Goal: Transaction & Acquisition: Purchase product/service

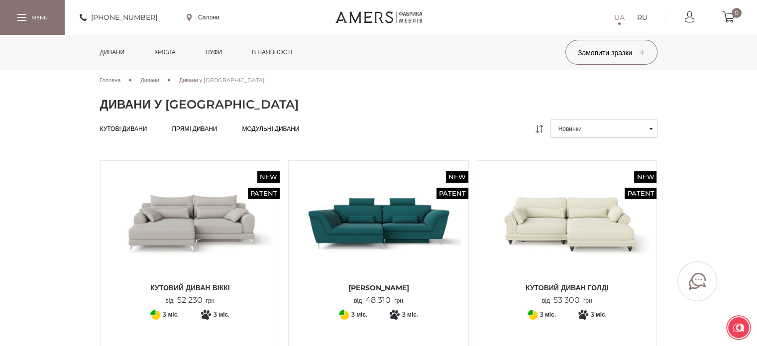
click at [191, 133] on span "Прямі дивани" at bounding box center [194, 137] width 45 height 8
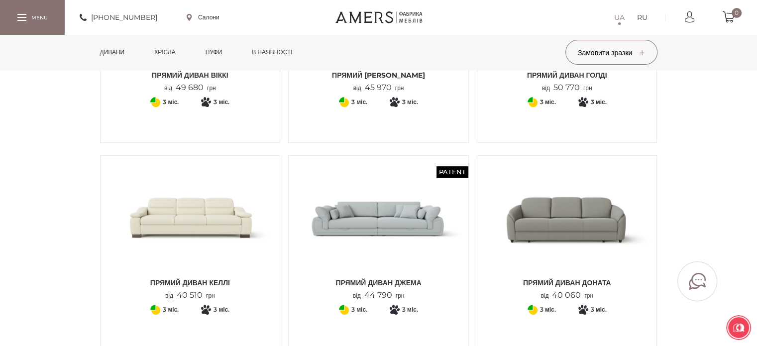
scroll to position [249, 0]
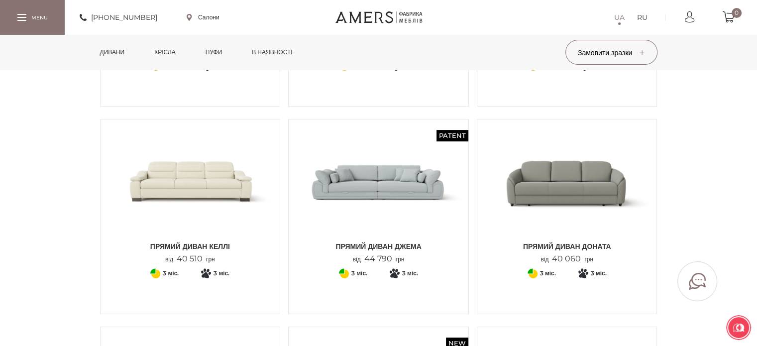
click at [152, 206] on img at bounding box center [190, 182] width 165 height 110
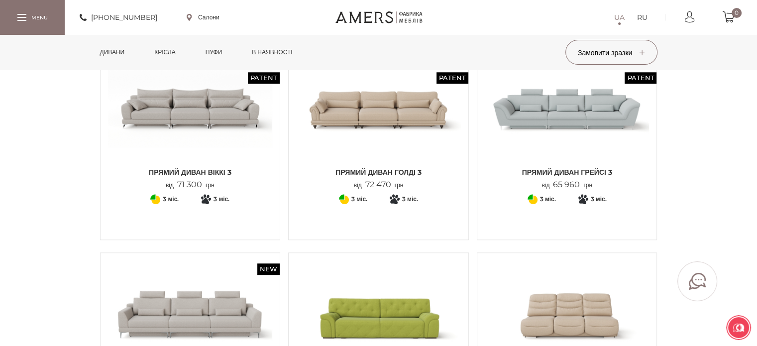
scroll to position [1096, 0]
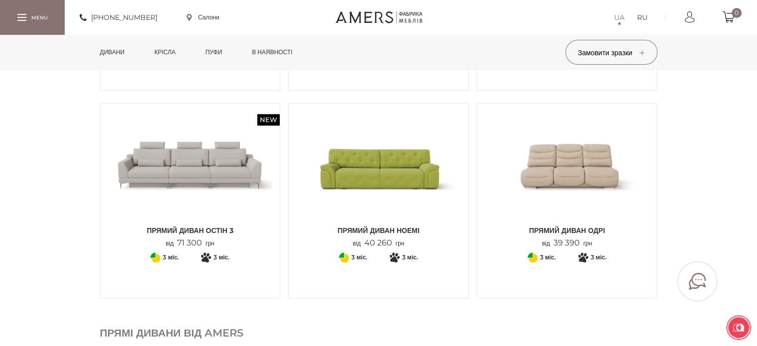
click at [558, 171] on img at bounding box center [567, 166] width 165 height 110
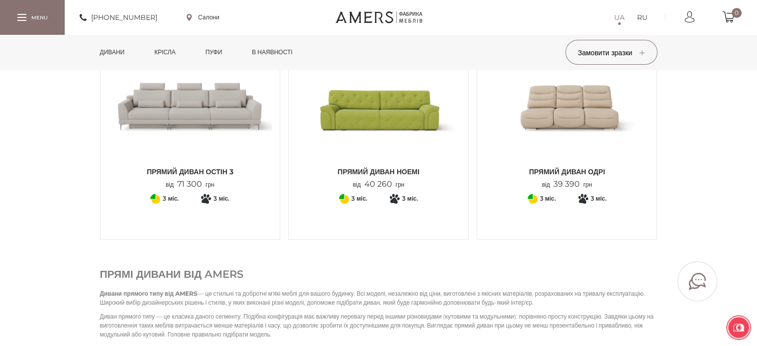
scroll to position [1245, 0]
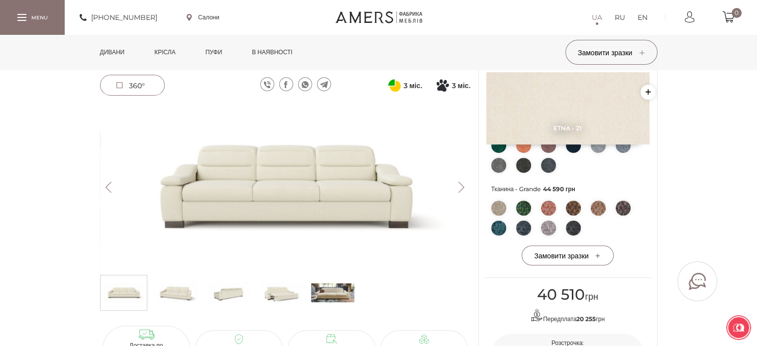
scroll to position [349, 0]
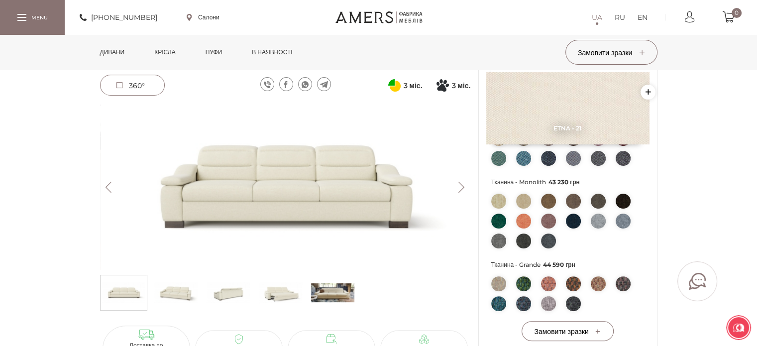
click at [179, 296] on img at bounding box center [175, 293] width 43 height 30
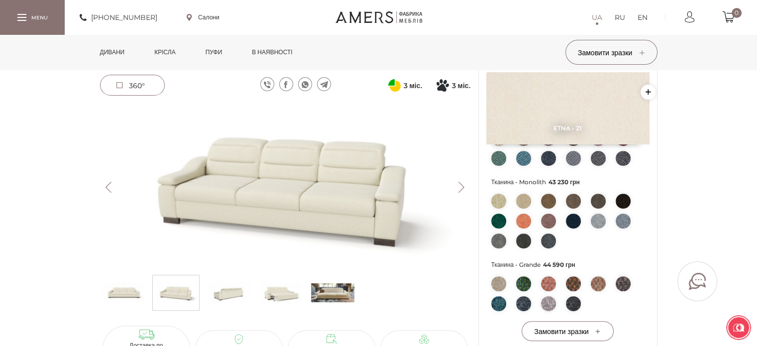
click at [220, 286] on img at bounding box center [228, 293] width 43 height 30
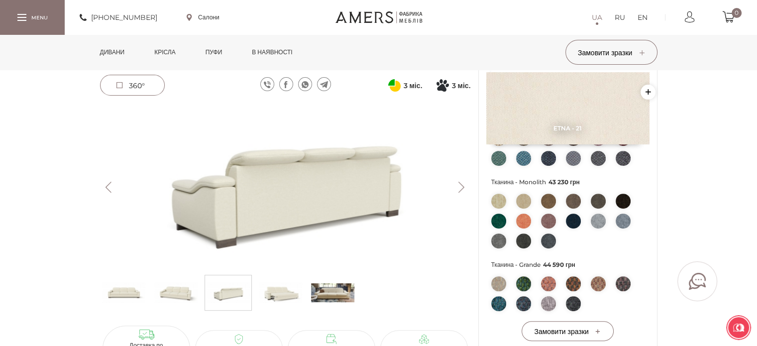
click at [273, 294] on img at bounding box center [280, 293] width 43 height 30
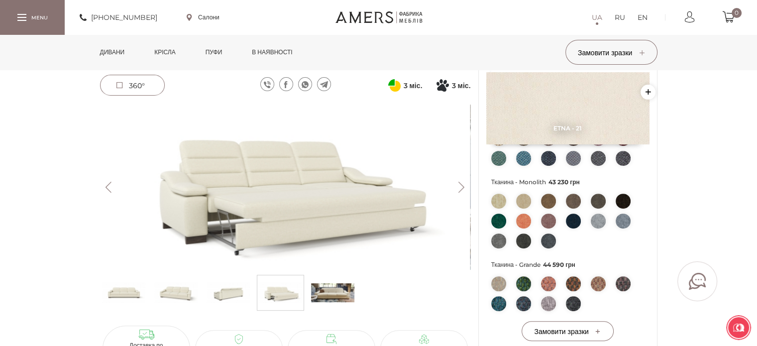
click at [337, 296] on img at bounding box center [332, 293] width 43 height 30
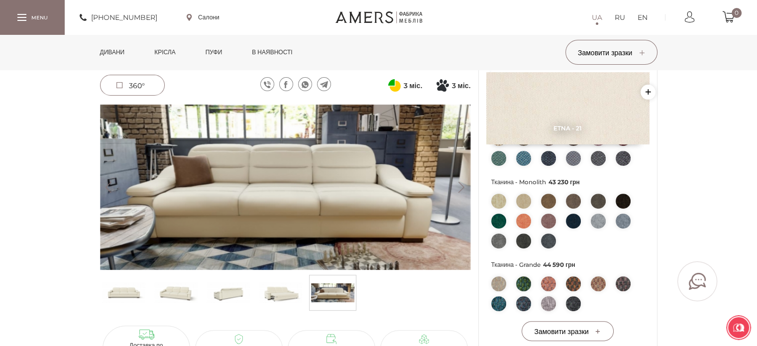
scroll to position [498, 0]
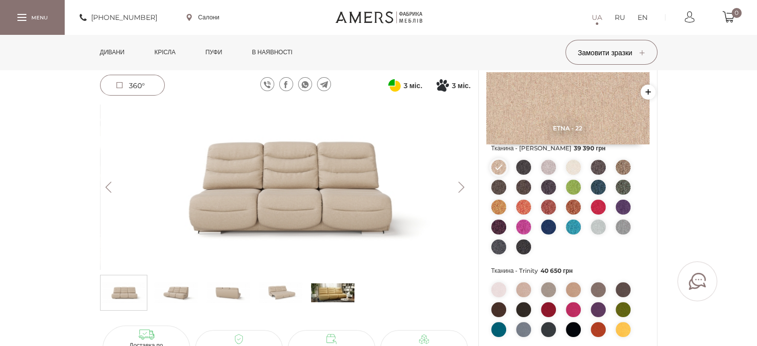
scroll to position [199, 0]
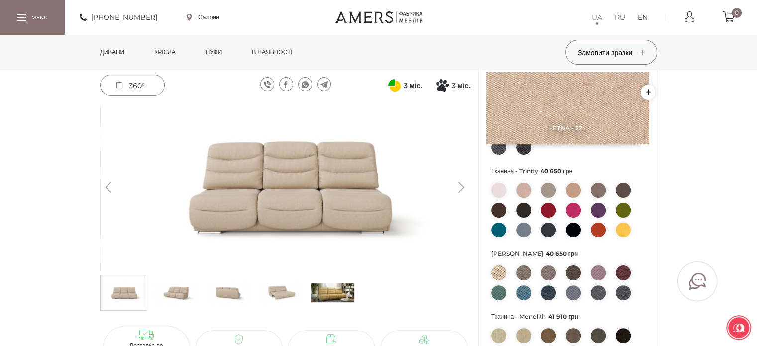
click at [173, 294] on img at bounding box center [175, 293] width 43 height 30
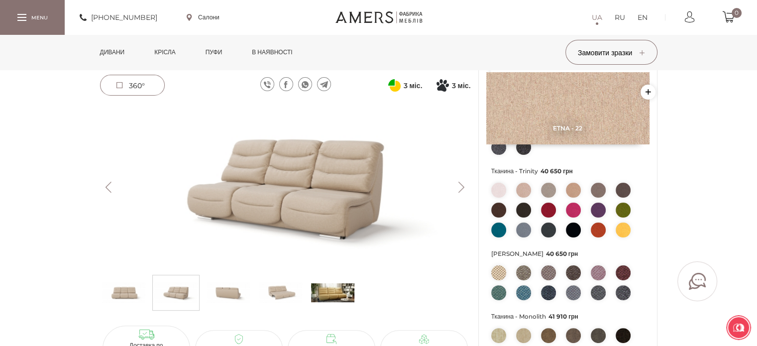
click at [237, 297] on img at bounding box center [228, 293] width 43 height 30
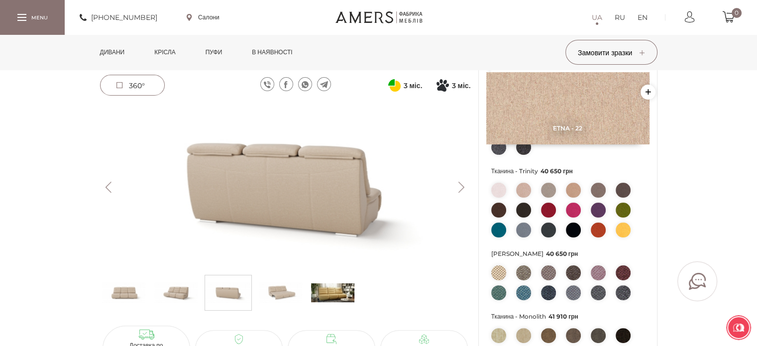
click at [274, 289] on img at bounding box center [280, 293] width 43 height 30
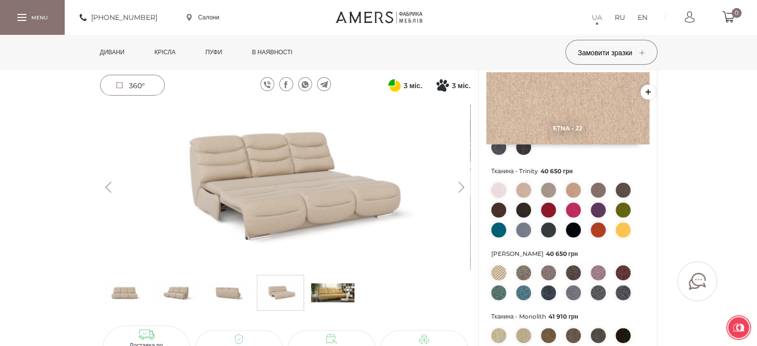
click at [343, 294] on img at bounding box center [332, 293] width 43 height 30
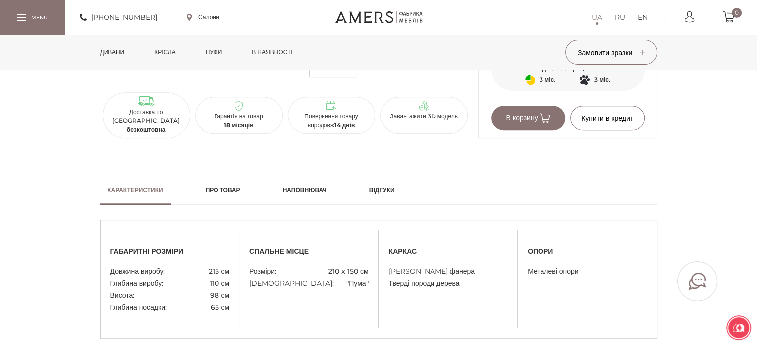
scroll to position [697, 0]
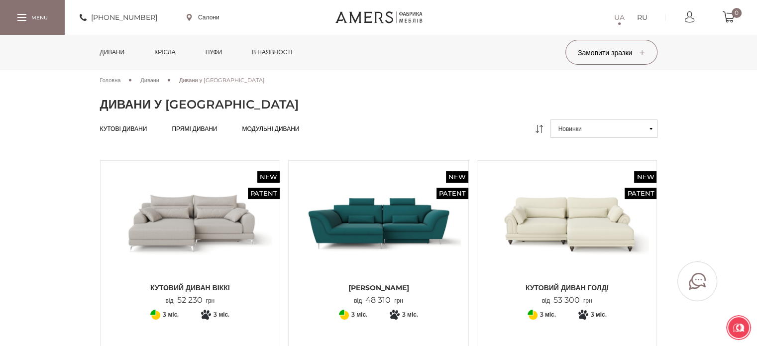
click at [213, 133] on span "Прямі дивани" at bounding box center [194, 137] width 45 height 8
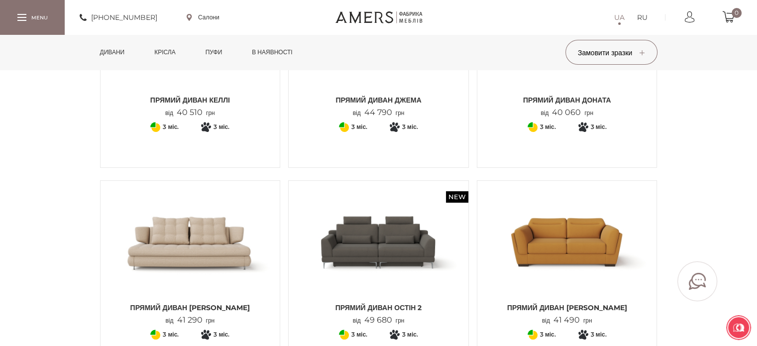
scroll to position [448, 0]
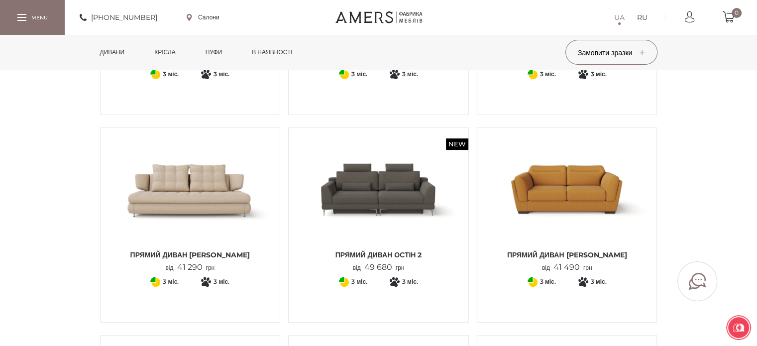
click at [212, 197] on img at bounding box center [190, 190] width 165 height 110
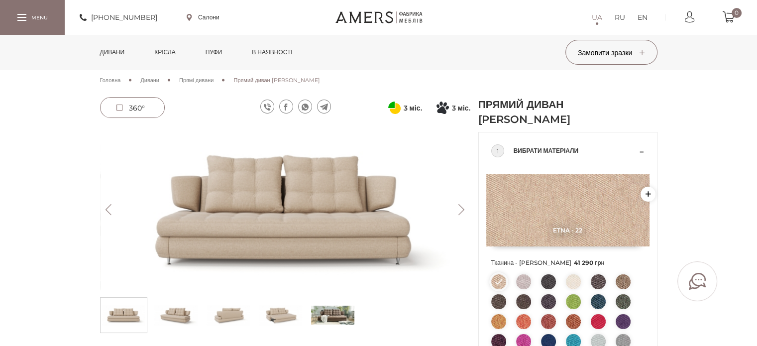
click at [177, 312] on img at bounding box center [175, 315] width 43 height 30
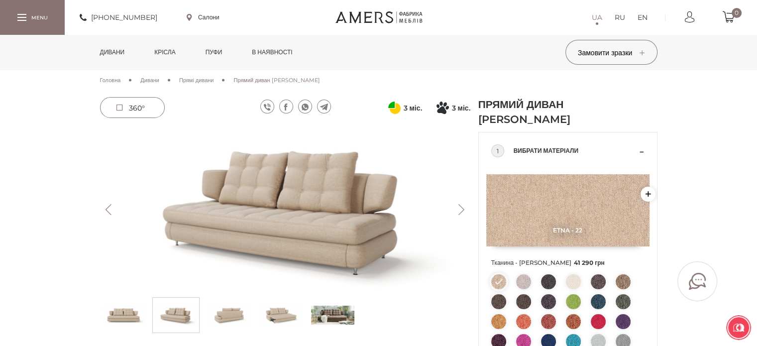
click at [222, 312] on img at bounding box center [228, 315] width 43 height 30
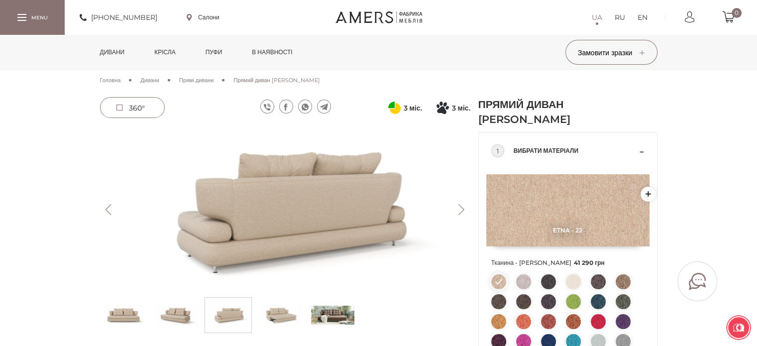
click at [272, 310] on img at bounding box center [280, 315] width 43 height 30
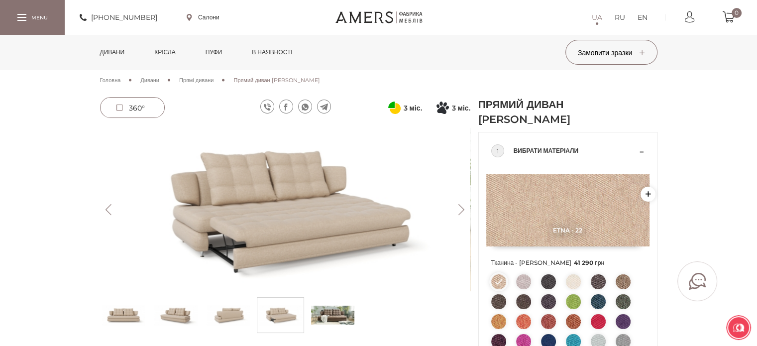
click at [340, 315] on img at bounding box center [332, 315] width 43 height 30
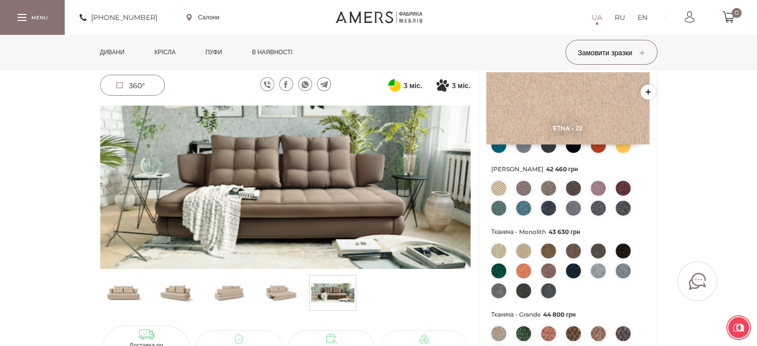
scroll to position [149, 0]
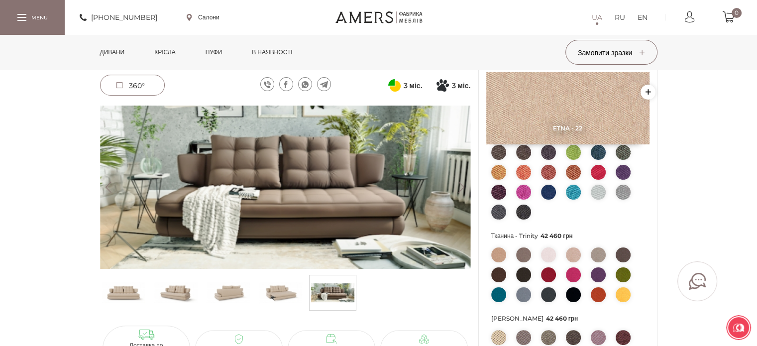
click at [530, 237] on span "Тканина - Trinity 42 460 грн" at bounding box center [568, 236] width 153 height 13
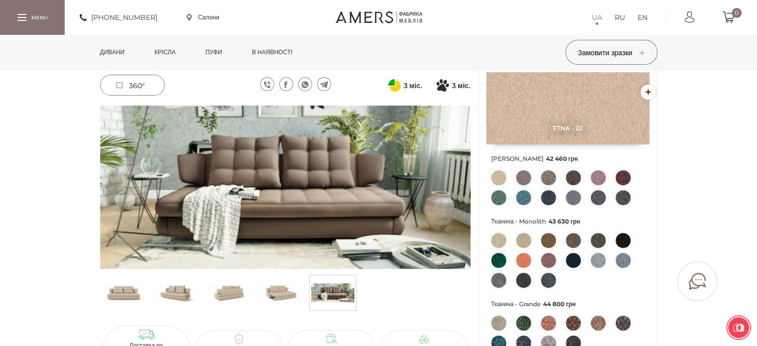
scroll to position [249, 0]
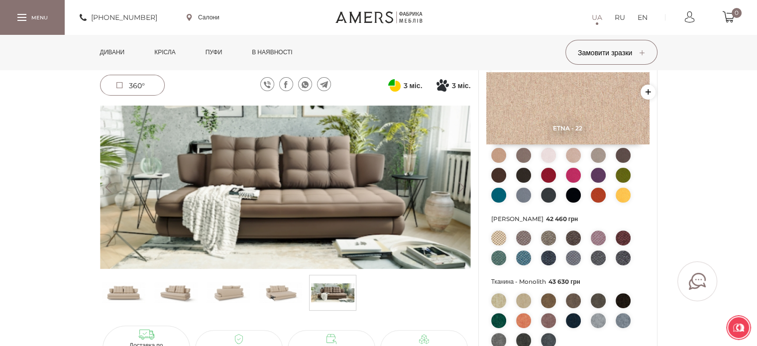
click at [600, 237] on img at bounding box center [598, 238] width 15 height 15
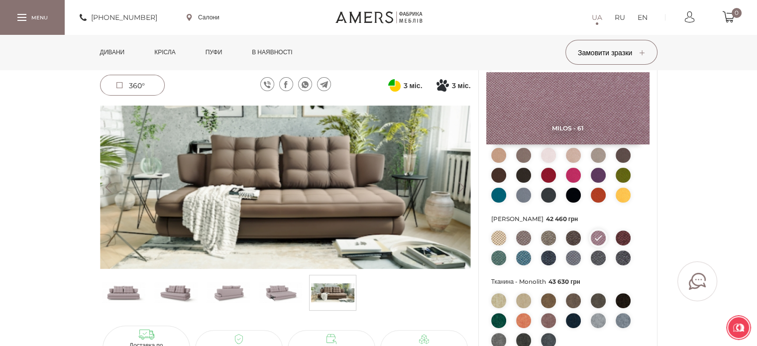
click at [523, 237] on img at bounding box center [523, 238] width 15 height 15
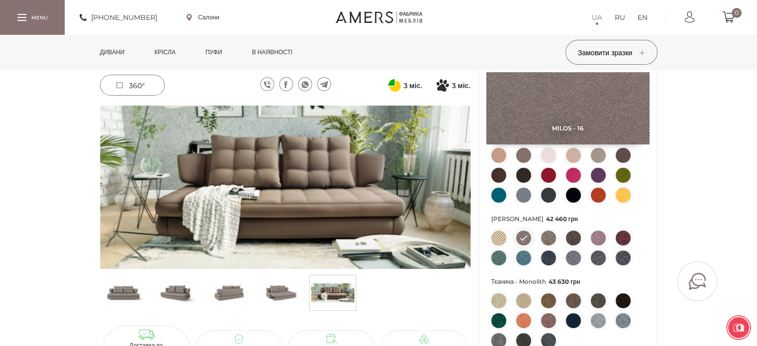
click at [597, 238] on img at bounding box center [598, 238] width 15 height 15
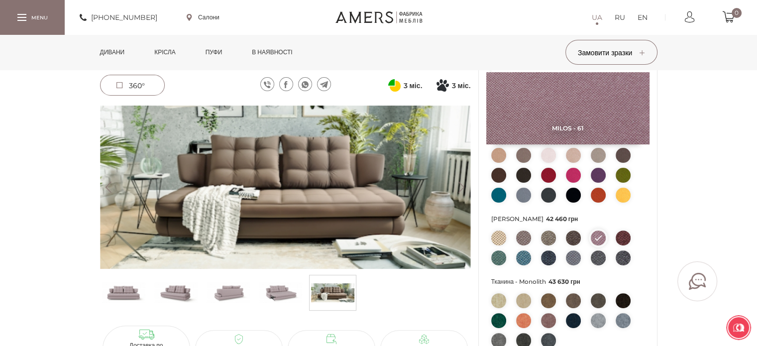
click at [178, 286] on img at bounding box center [175, 293] width 43 height 30
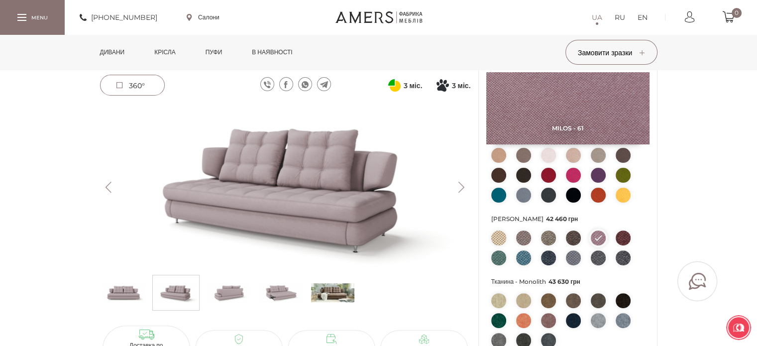
click at [528, 263] on img at bounding box center [523, 257] width 15 height 15
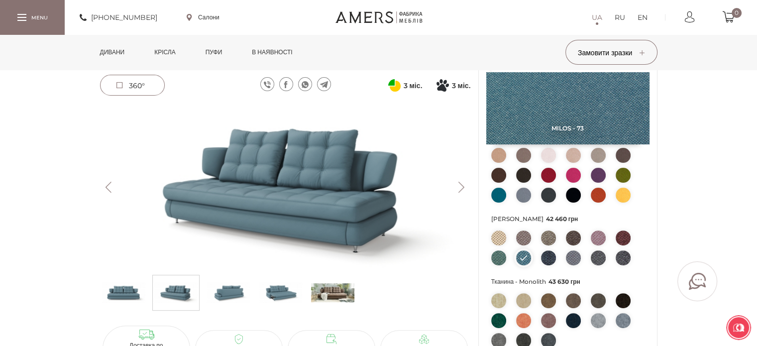
click at [499, 238] on img at bounding box center [499, 238] width 15 height 15
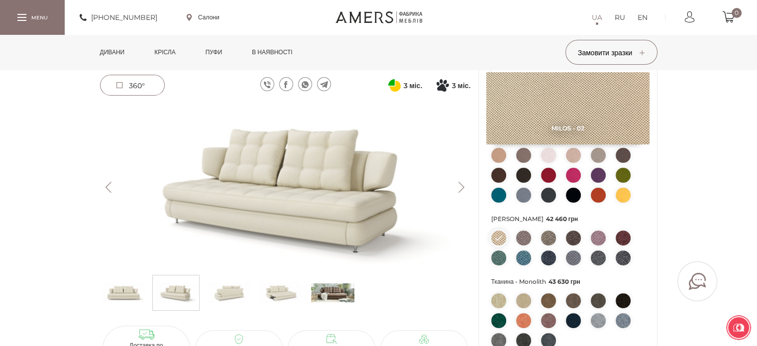
click at [523, 239] on img at bounding box center [523, 238] width 15 height 15
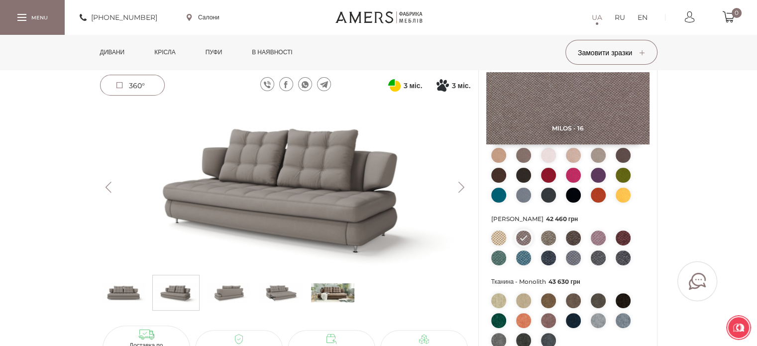
click at [577, 236] on img at bounding box center [573, 238] width 15 height 15
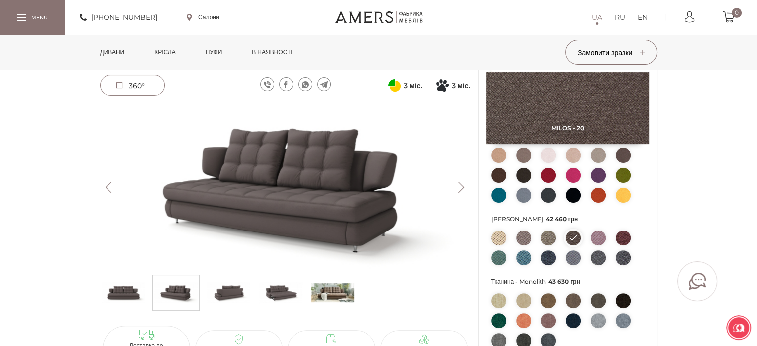
click at [626, 259] on img at bounding box center [623, 257] width 15 height 15
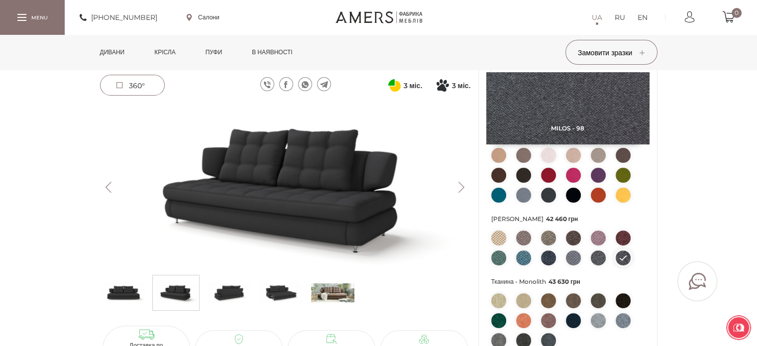
click at [621, 297] on img at bounding box center [623, 300] width 15 height 15
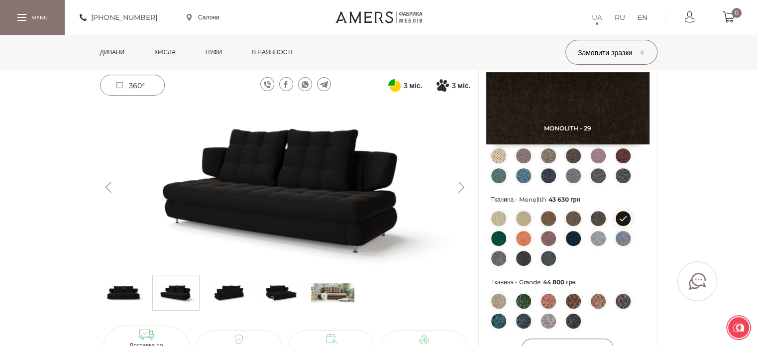
scroll to position [349, 0]
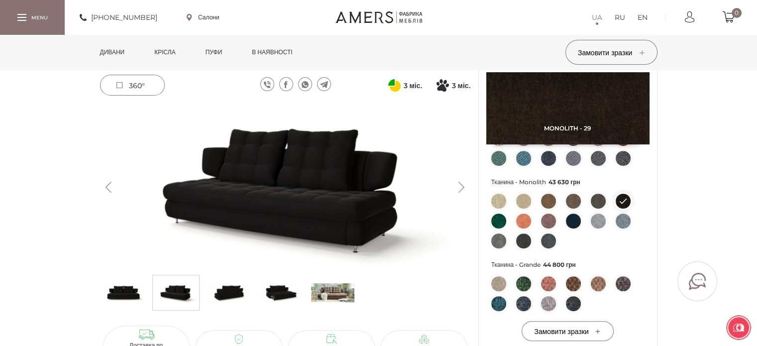
click at [572, 200] on img at bounding box center [573, 201] width 15 height 15
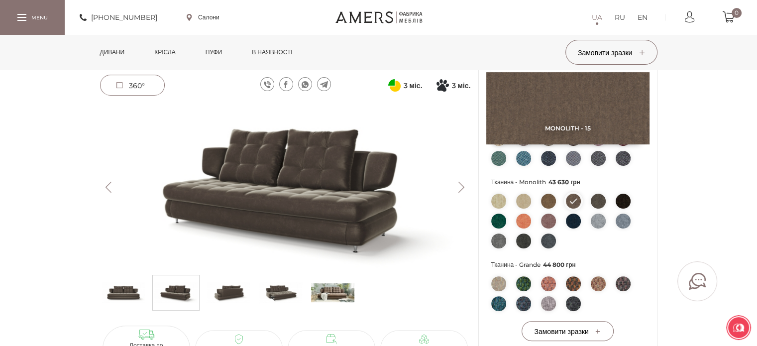
click at [518, 219] on img at bounding box center [523, 221] width 15 height 15
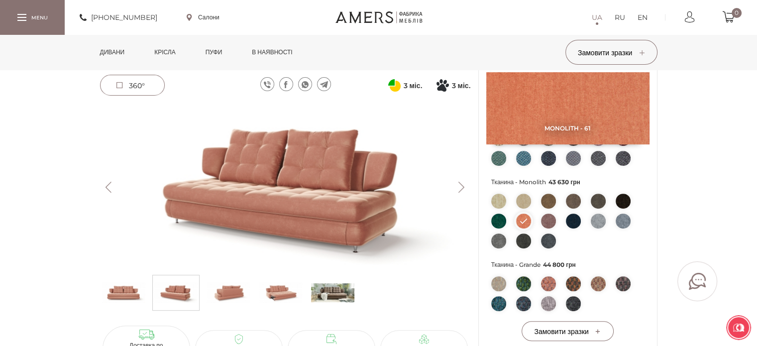
click at [489, 216] on div "Monolith - 61 Замовити зразок Тканина - Etna 41 290 грн Тканина - Trinity 42 46…" at bounding box center [568, 87] width 178 height 533
click at [494, 198] on img at bounding box center [499, 201] width 15 height 15
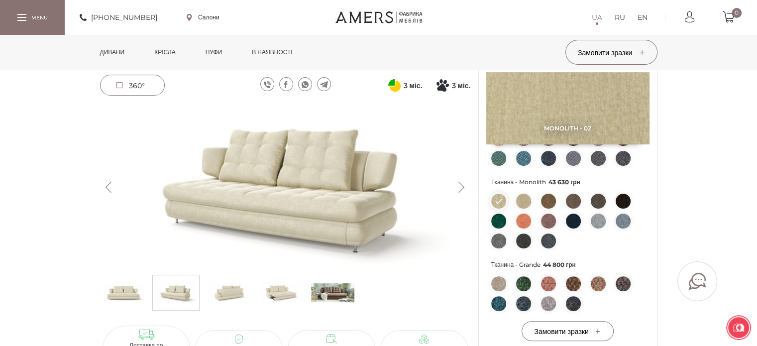
click at [497, 242] on img at bounding box center [499, 241] width 15 height 15
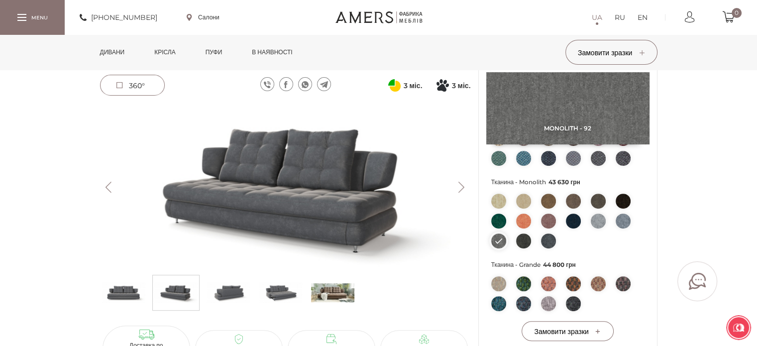
click at [529, 243] on img at bounding box center [523, 241] width 15 height 15
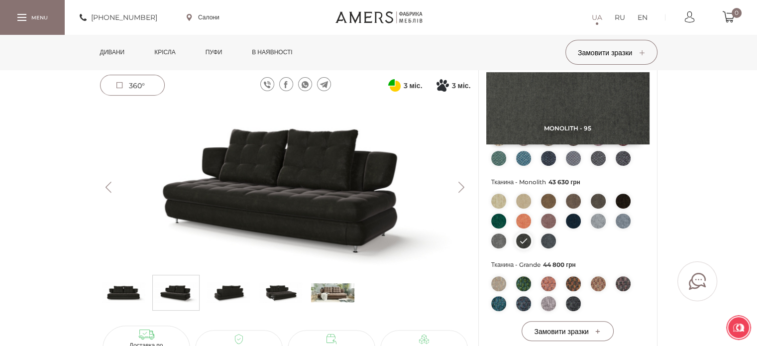
click at [549, 241] on img at bounding box center [548, 241] width 15 height 15
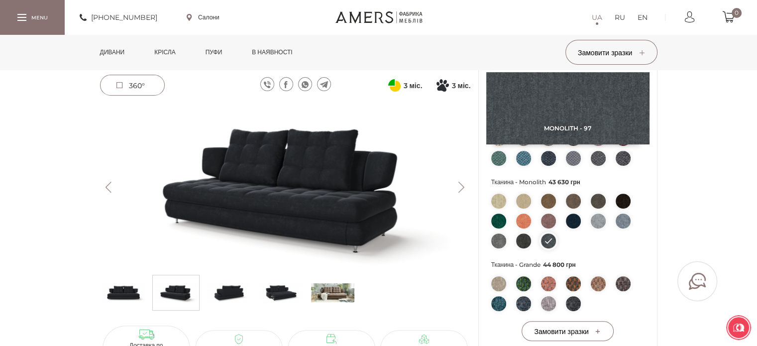
click at [574, 198] on img at bounding box center [573, 201] width 15 height 15
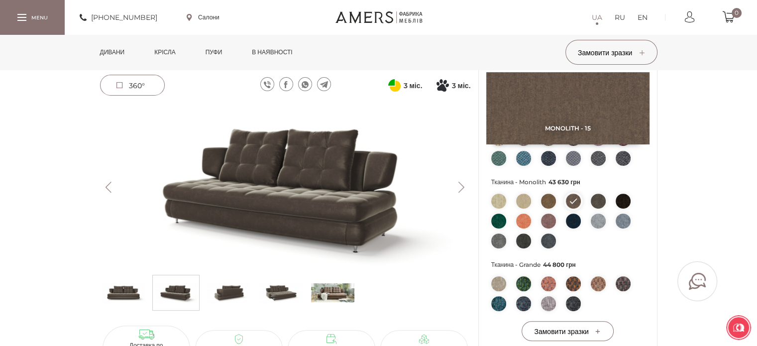
click at [112, 47] on link "Дивани" at bounding box center [113, 52] width 40 height 35
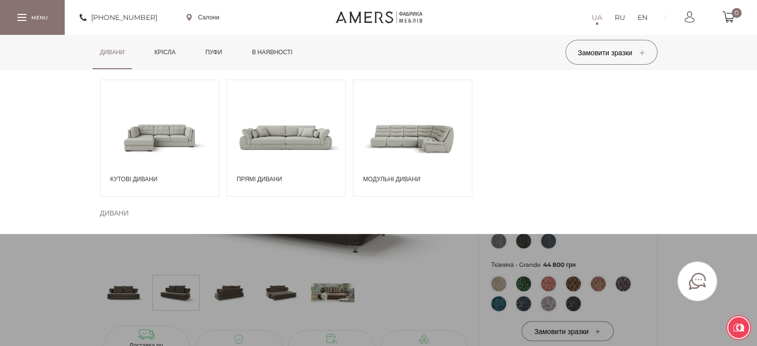
click at [51, 70] on div "Дивани Кутові дивани Дивани" at bounding box center [378, 52] width 757 height 35
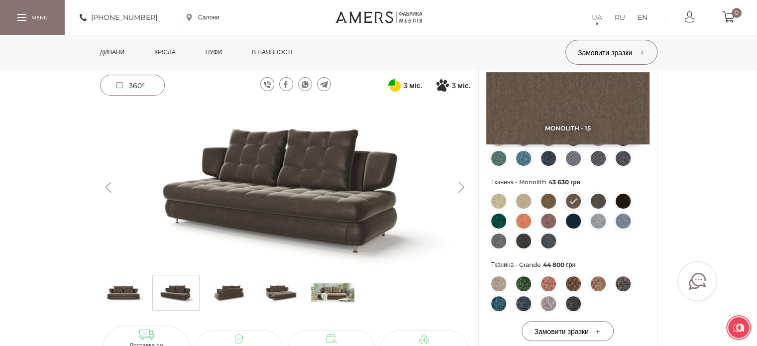
click at [124, 85] on span "360°" at bounding box center [133, 85] width 64 height 20
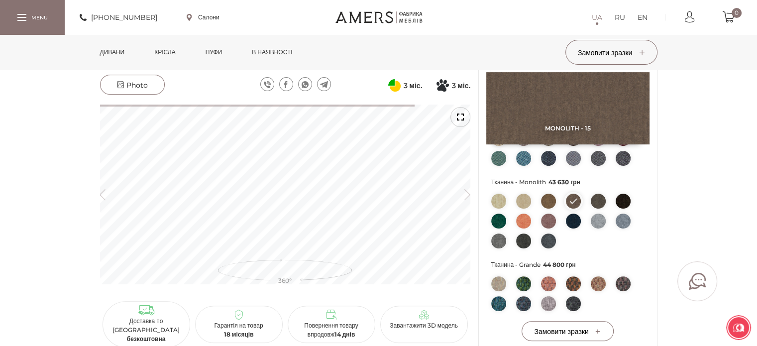
click at [124, 85] on span "Photo" at bounding box center [132, 85] width 31 height 9
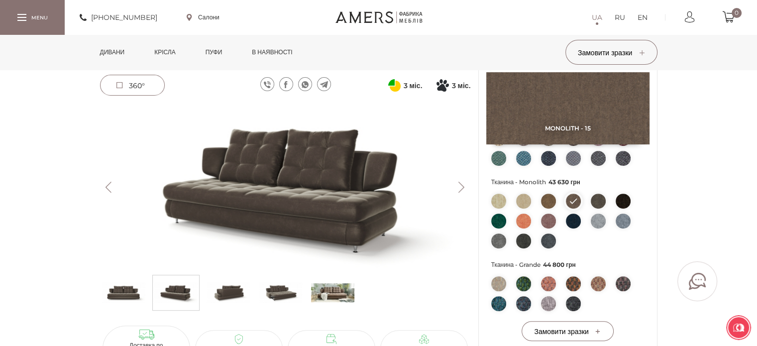
click at [124, 85] on span "360°" at bounding box center [133, 85] width 64 height 20
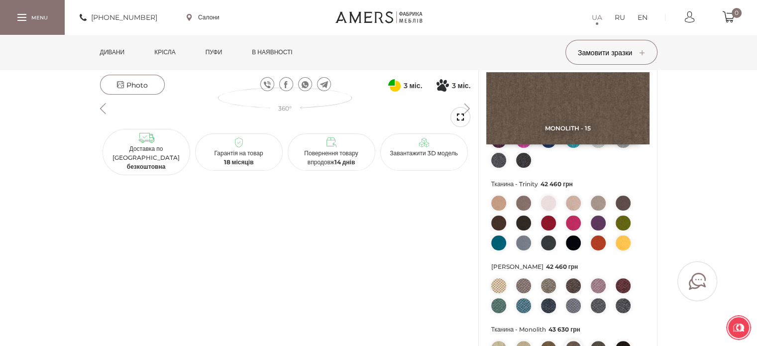
scroll to position [199, 0]
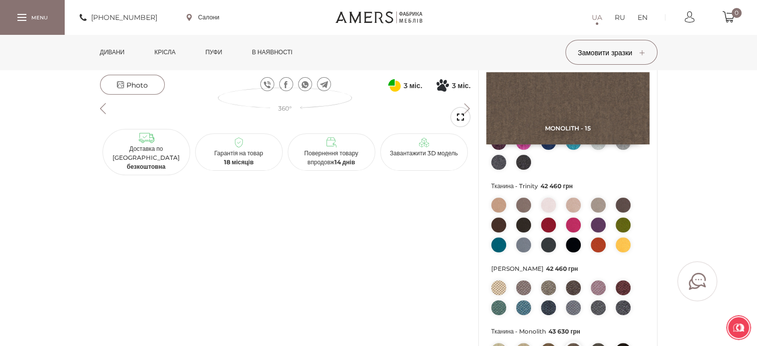
click at [282, 117] on div "3 міс. 3 місяці 3" at bounding box center [285, 125] width 371 height 101
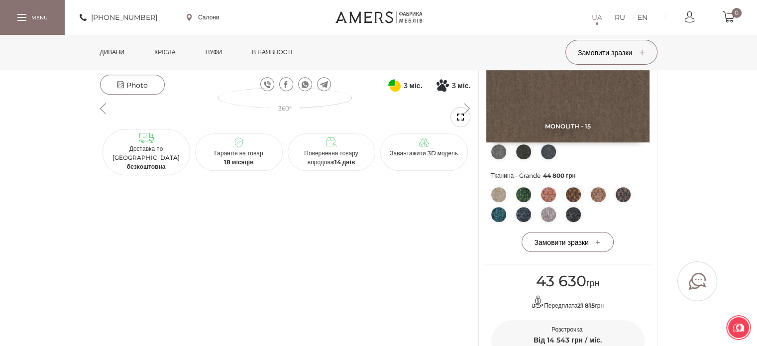
scroll to position [498, 0]
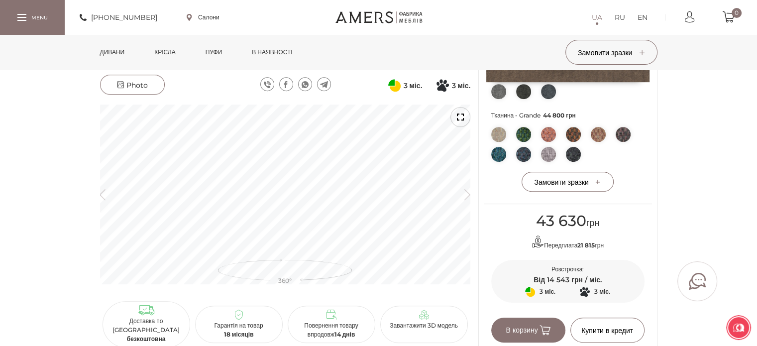
click at [314, 138] on div at bounding box center [285, 196] width 371 height 182
click at [113, 56] on link "Дивани" at bounding box center [113, 52] width 40 height 35
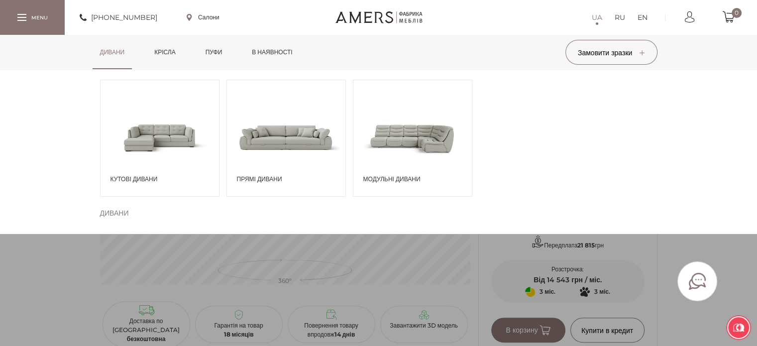
click at [403, 135] on span at bounding box center [413, 137] width 119 height 69
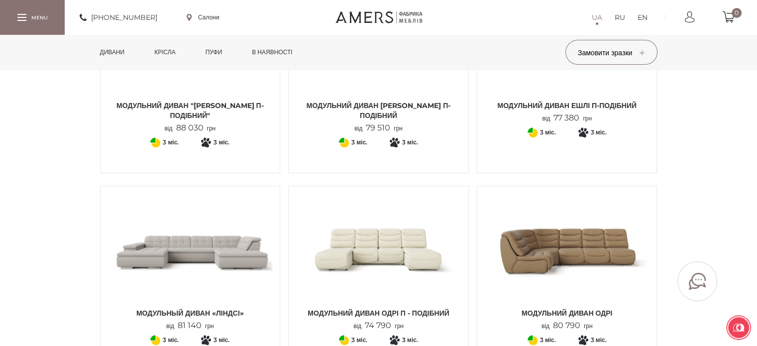
scroll to position [647, 0]
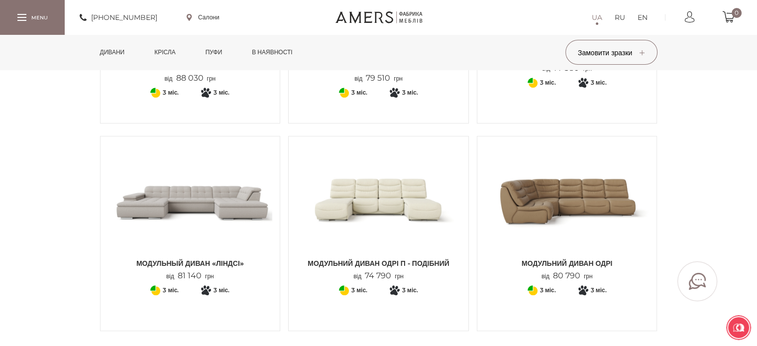
click at [421, 256] on link "Модульний диван ОДРІ П - подібний від 74 790 грн" at bounding box center [378, 212] width 165 height 137
click at [614, 225] on img at bounding box center [567, 199] width 165 height 110
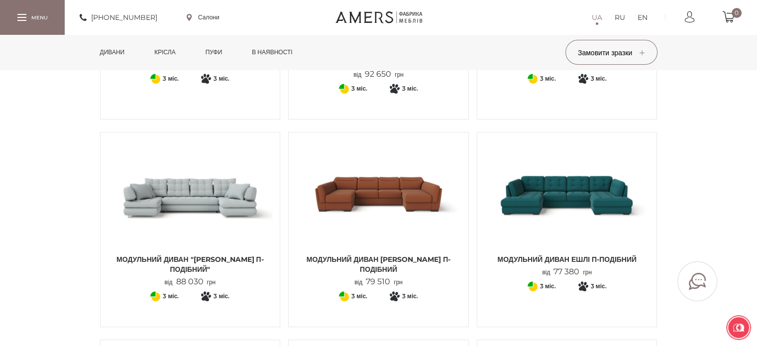
scroll to position [299, 0]
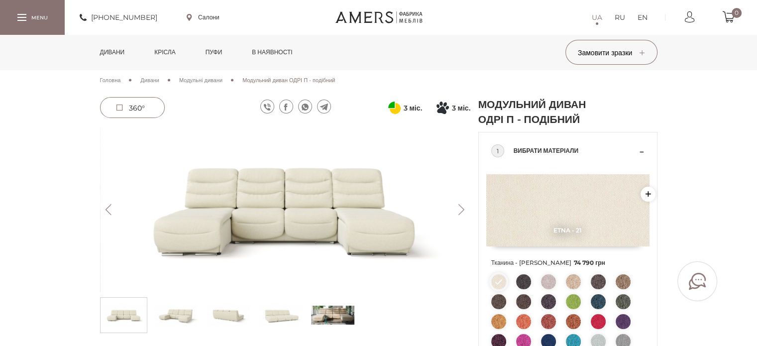
click at [142, 99] on span "360°" at bounding box center [133, 108] width 64 height 20
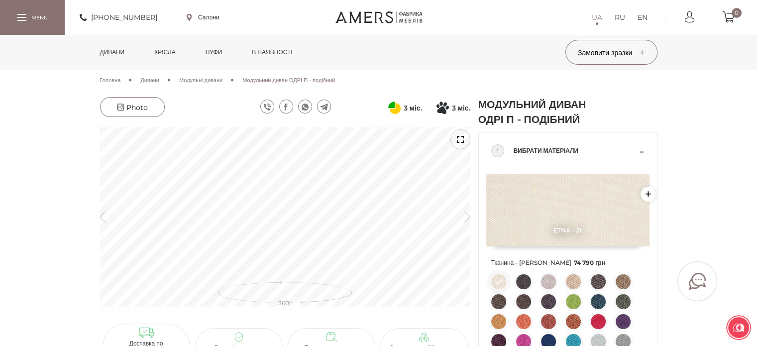
click at [470, 216] on icon "button" at bounding box center [468, 216] width 6 height 11
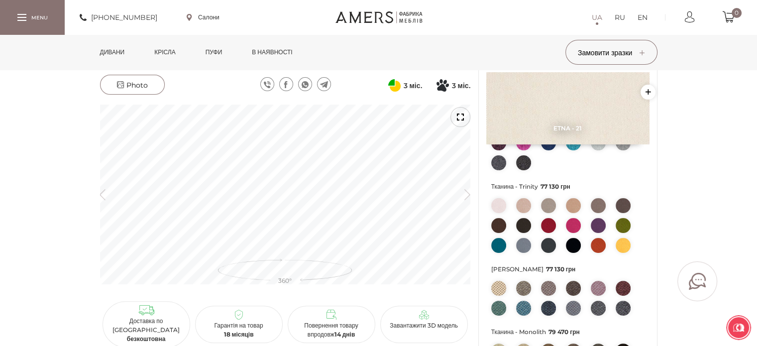
scroll to position [199, 0]
click at [118, 85] on icon at bounding box center [120, 84] width 7 height 7
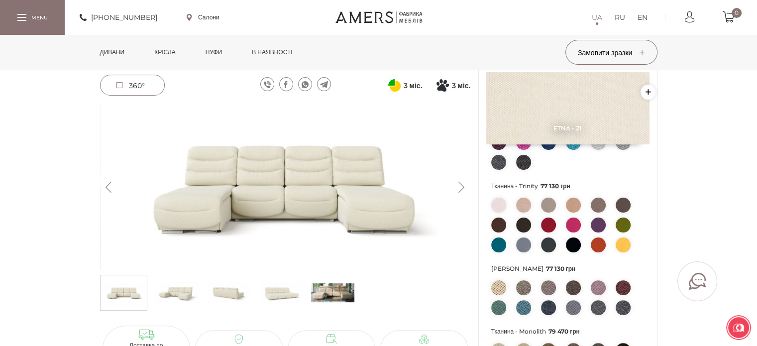
click at [178, 296] on img at bounding box center [175, 293] width 43 height 30
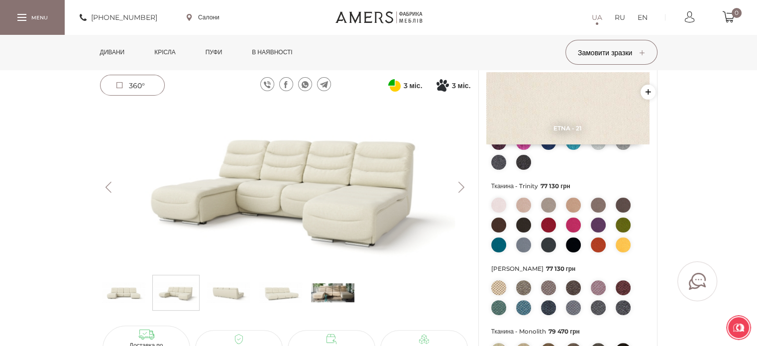
click at [232, 281] on img at bounding box center [228, 293] width 43 height 30
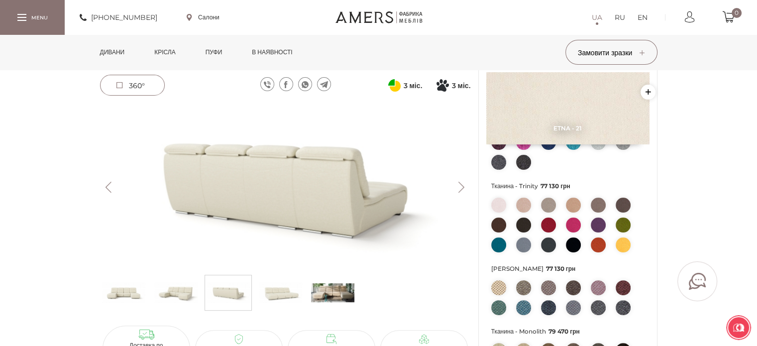
click at [276, 290] on img at bounding box center [280, 293] width 43 height 30
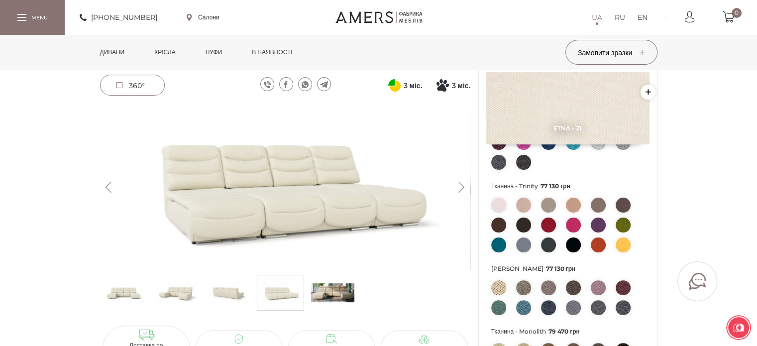
click at [322, 294] on img at bounding box center [332, 293] width 43 height 30
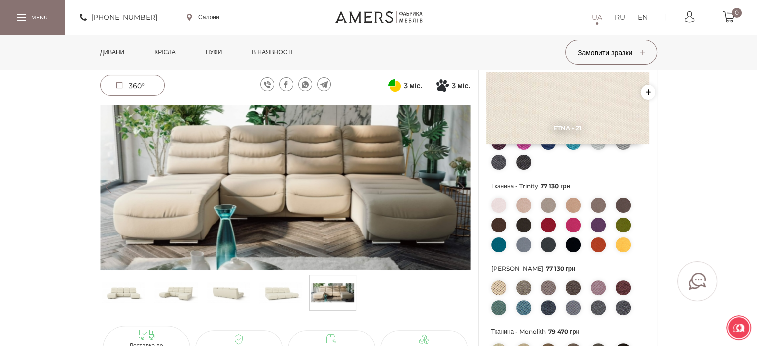
click at [277, 291] on img at bounding box center [280, 293] width 43 height 30
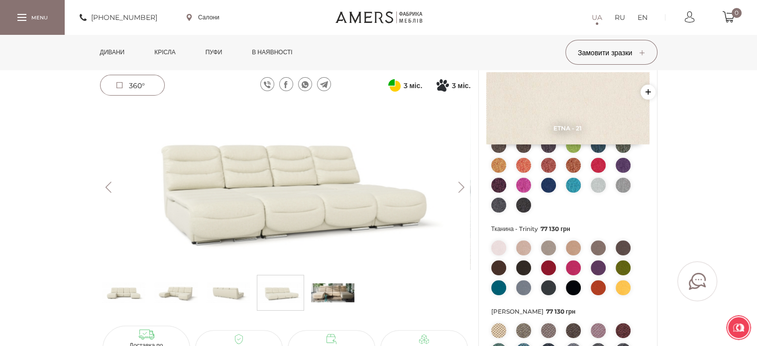
scroll to position [149, 0]
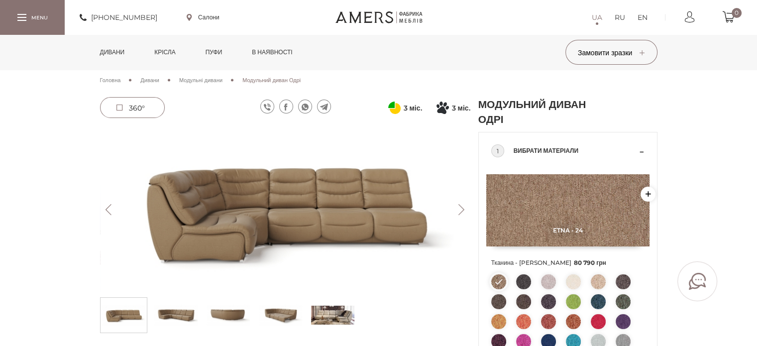
click at [342, 310] on img at bounding box center [332, 315] width 43 height 30
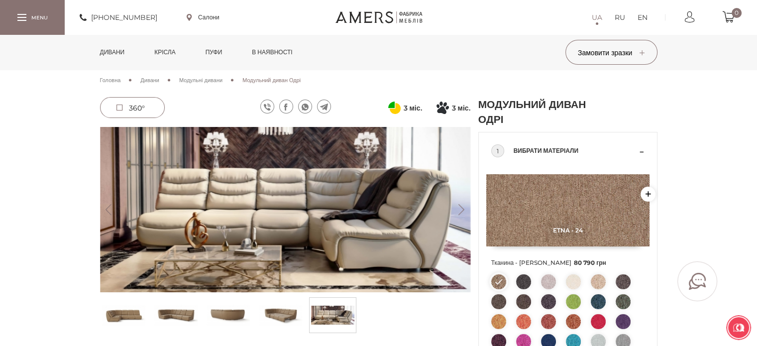
click at [278, 316] on img at bounding box center [280, 315] width 43 height 30
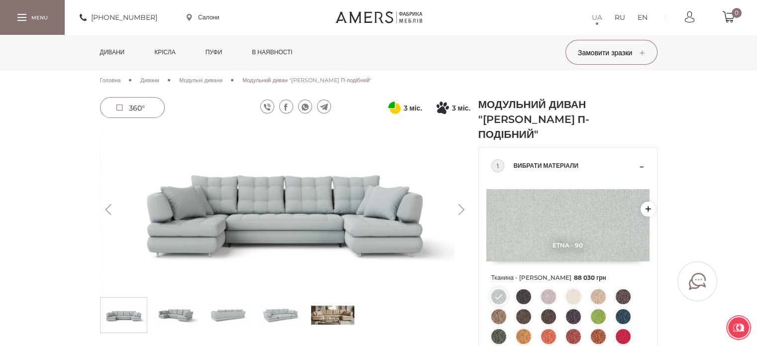
click at [223, 77] on span "Модульні дивани" at bounding box center [200, 80] width 43 height 7
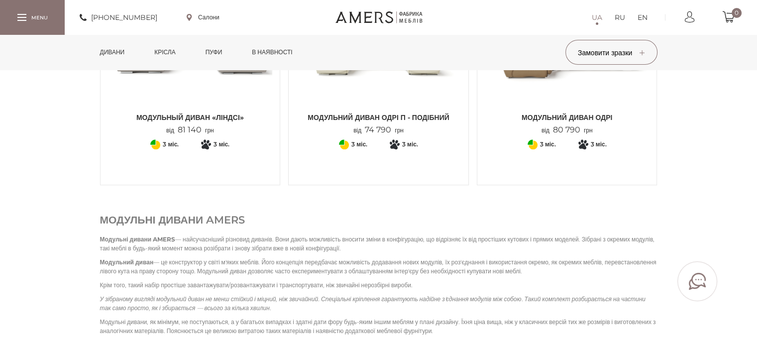
scroll to position [896, 0]
